Goal: Task Accomplishment & Management: Manage account settings

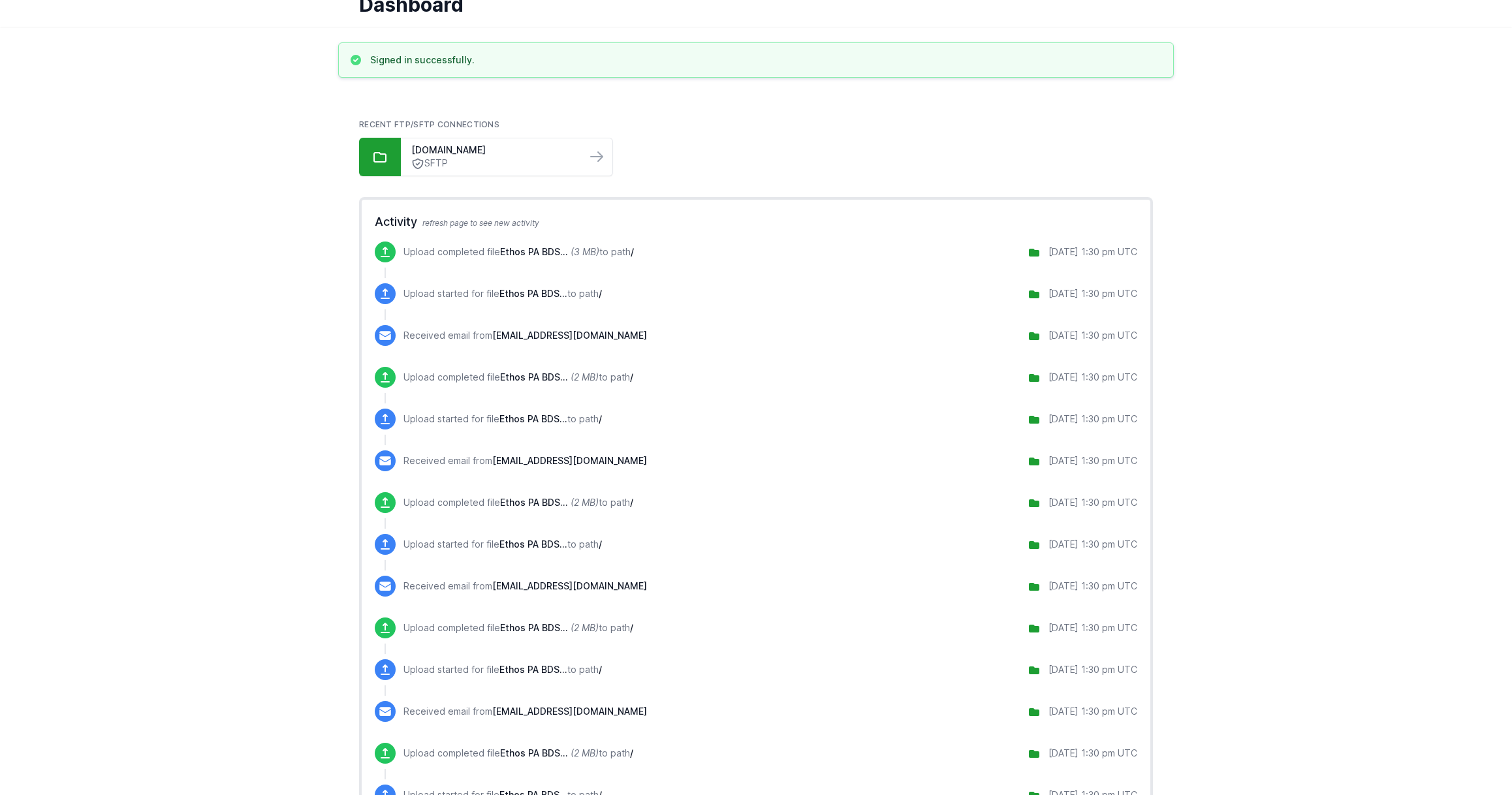
scroll to position [65, 0]
click at [463, 144] on link "[DOMAIN_NAME]" at bounding box center [494, 150] width 164 height 13
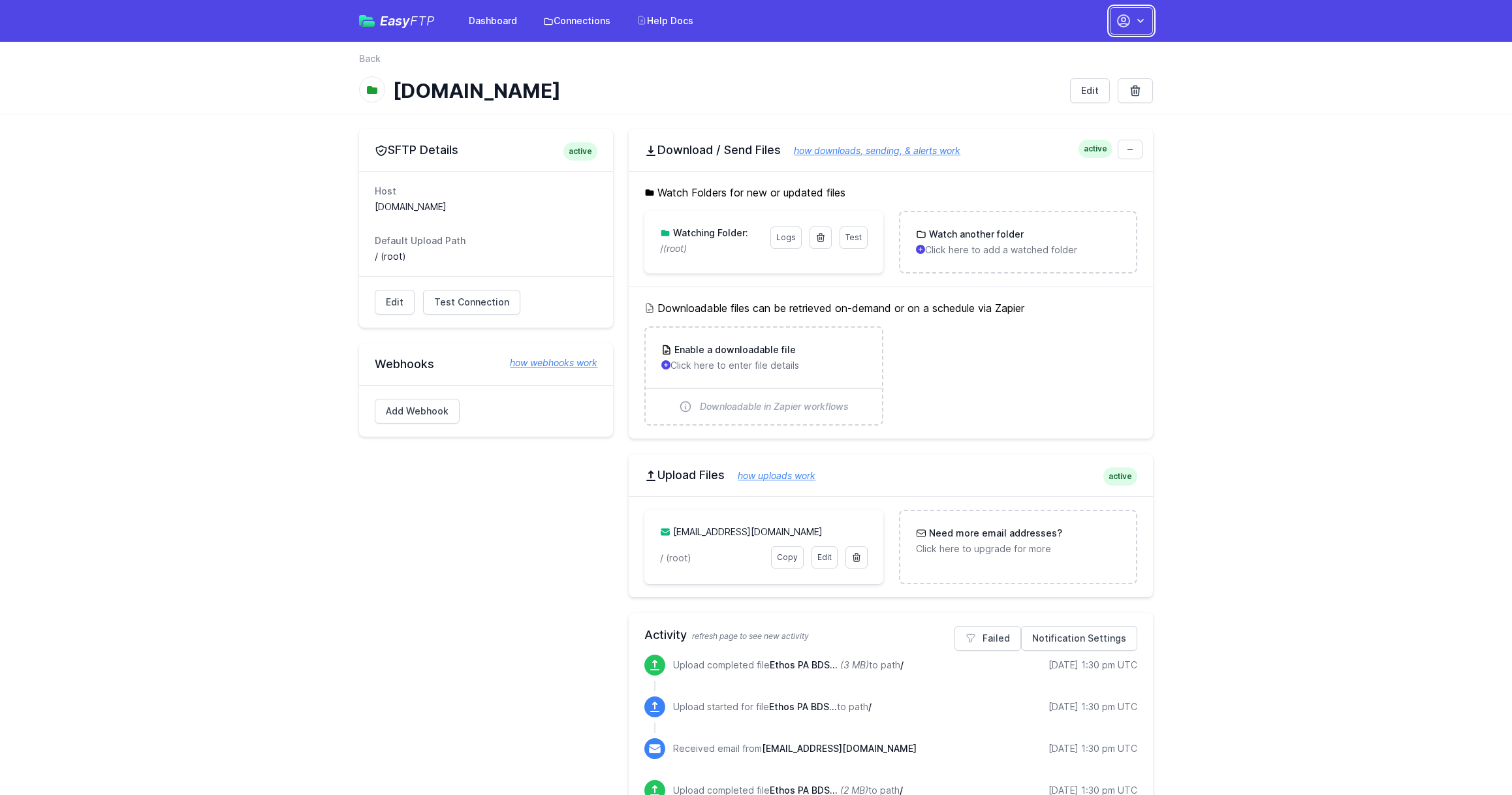
click at [1136, 30] on button "button" at bounding box center [1131, 21] width 43 height 27
click at [1070, 56] on link "Account Settings" at bounding box center [1089, 54] width 125 height 24
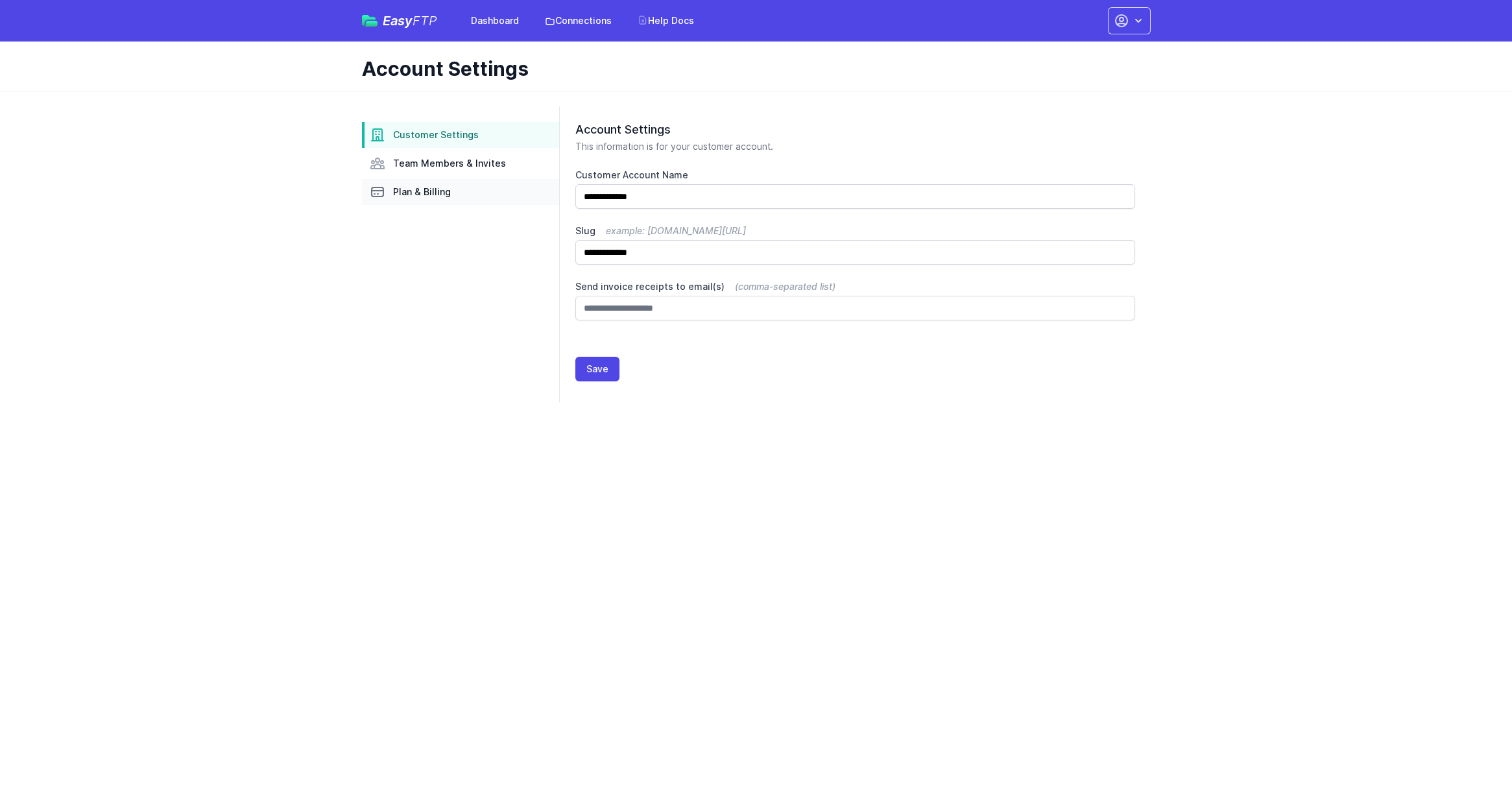
click at [432, 190] on span "Plan & Billing" at bounding box center [422, 192] width 58 height 13
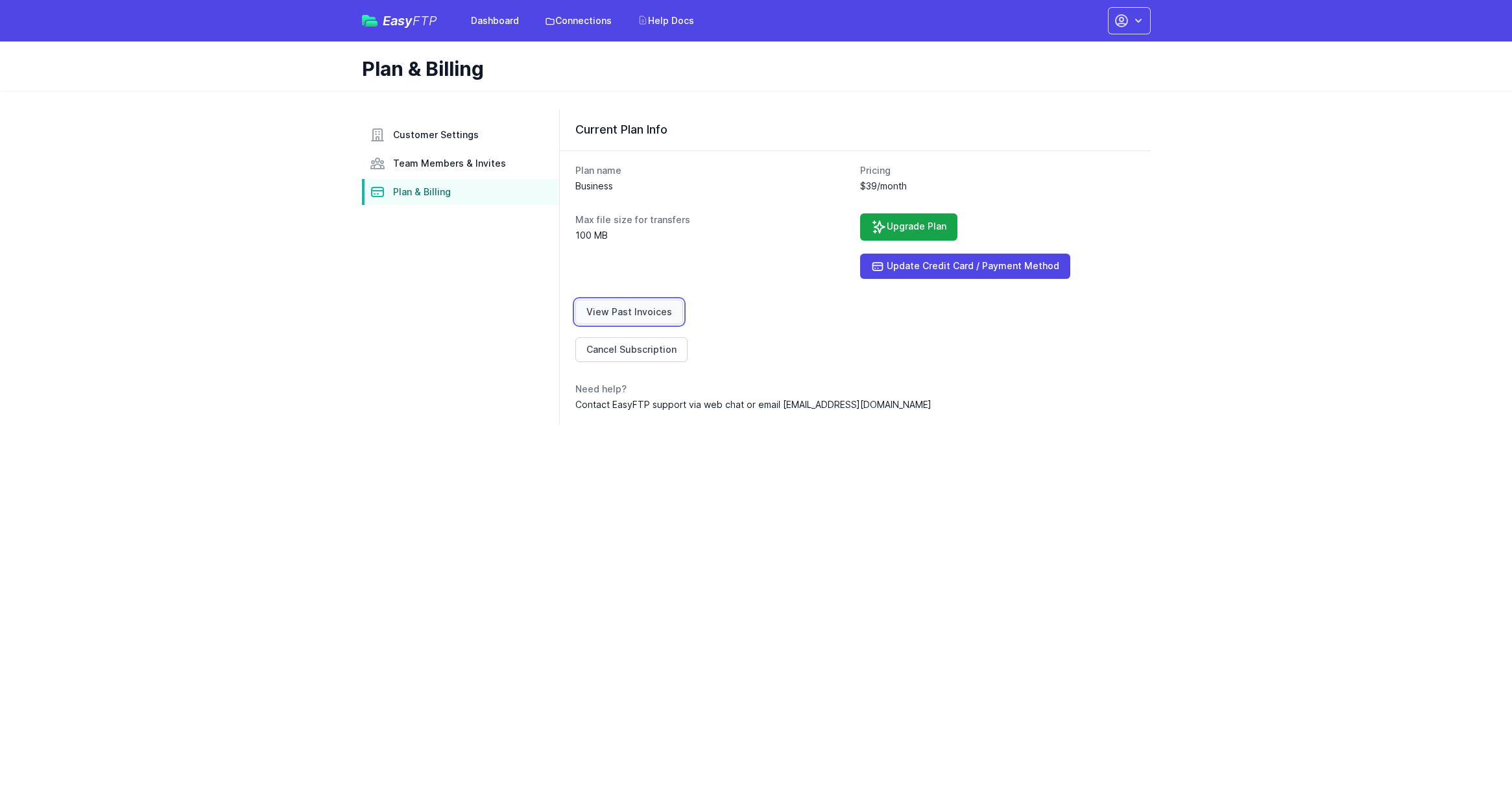
click at [632, 313] on link "View Past Invoices" at bounding box center [629, 313] width 107 height 25
